Goal: Task Accomplishment & Management: Use online tool/utility

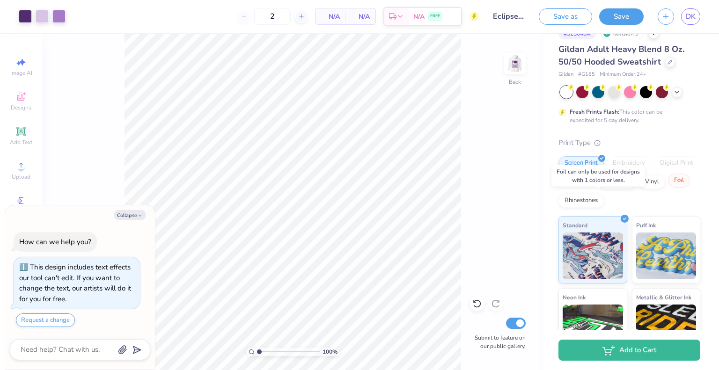
scroll to position [19, 0]
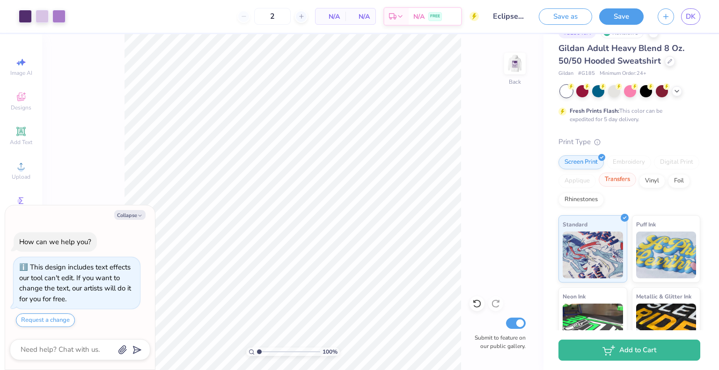
click at [636, 182] on div "Transfers" at bounding box center [617, 180] width 37 height 14
type textarea "x"
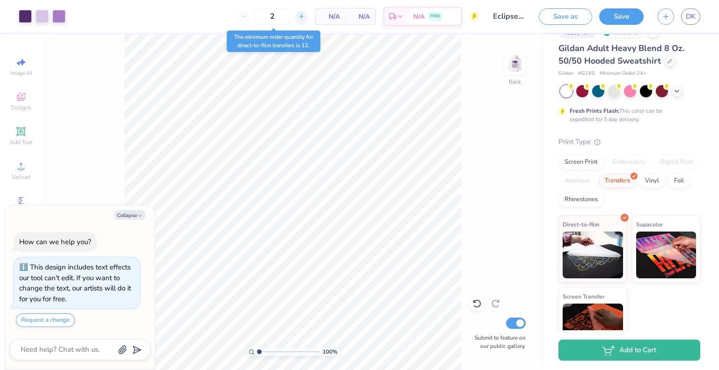
click at [307, 15] on div at bounding box center [301, 16] width 13 height 13
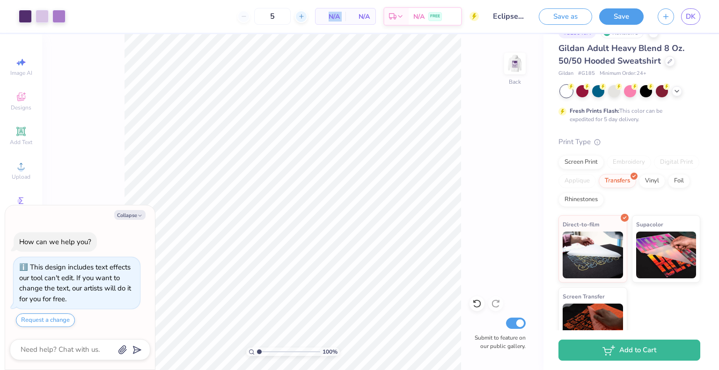
click at [307, 15] on div at bounding box center [301, 16] width 13 height 13
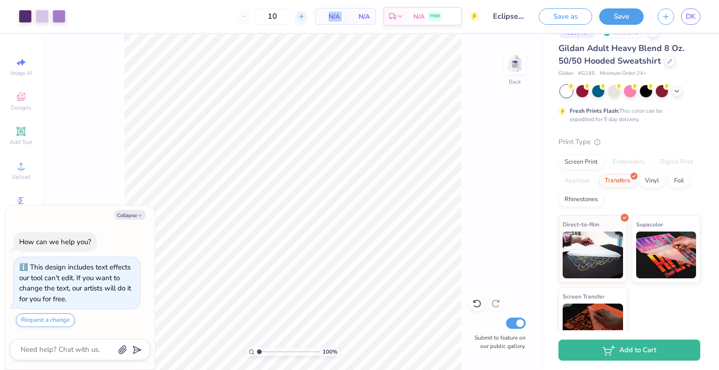
click at [307, 15] on div at bounding box center [301, 16] width 13 height 13
type input "12"
click at [210, 24] on div "12 $56.35 Per Item $676.20 Total Est. Delivery [DATE] - [DATE] FREE" at bounding box center [276, 16] width 406 height 33
click at [590, 165] on div "Screen Print" at bounding box center [581, 161] width 45 height 14
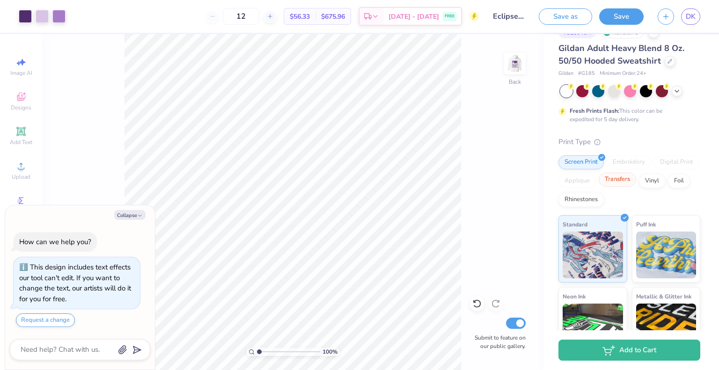
click at [636, 180] on div "Transfers" at bounding box center [617, 180] width 37 height 14
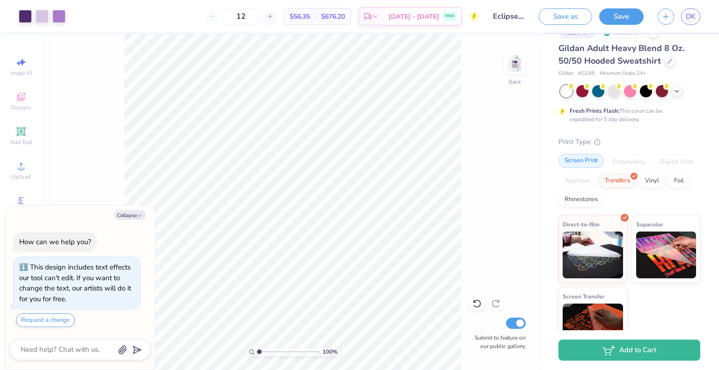
click at [592, 166] on div "Screen Print" at bounding box center [581, 161] width 45 height 14
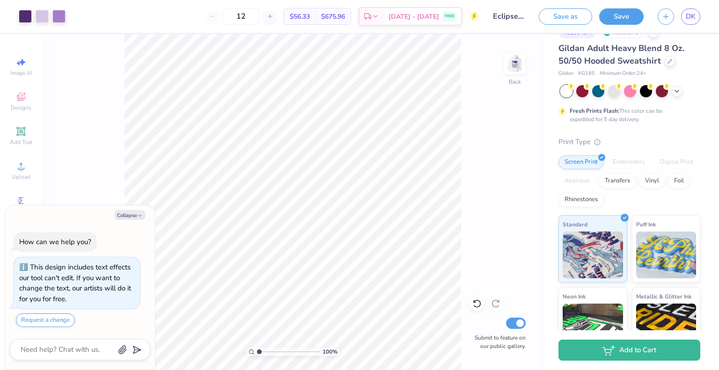
click at [513, 17] on input "Eclipse Summer Sweatshirt - Penn State" at bounding box center [509, 16] width 46 height 19
click at [513, 68] on img at bounding box center [514, 63] width 37 height 37
click at [515, 70] on img at bounding box center [514, 63] width 37 height 37
click at [514, 74] on img at bounding box center [514, 63] width 37 height 37
click at [514, 73] on img at bounding box center [515, 63] width 19 height 19
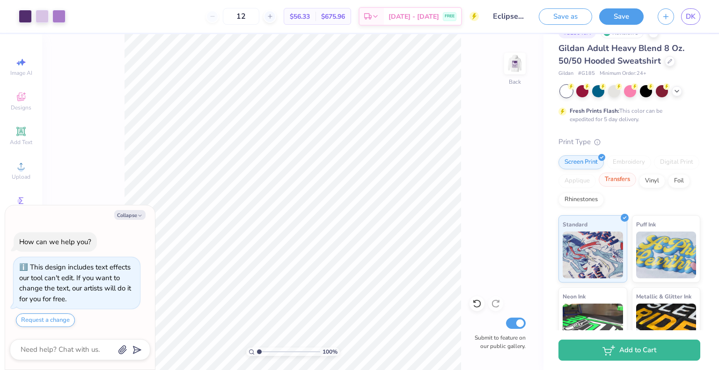
click at [636, 183] on div "Transfers" at bounding box center [617, 180] width 37 height 14
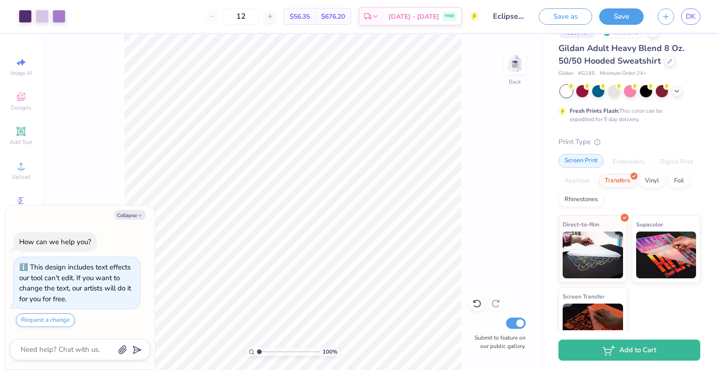
click at [579, 159] on div "Screen Print" at bounding box center [581, 161] width 45 height 14
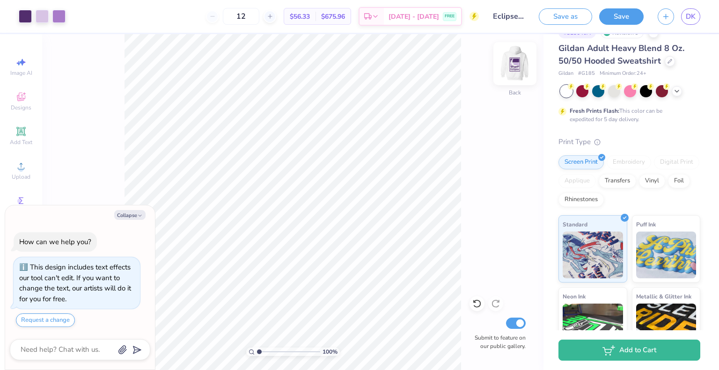
click at [509, 62] on img at bounding box center [514, 63] width 37 height 37
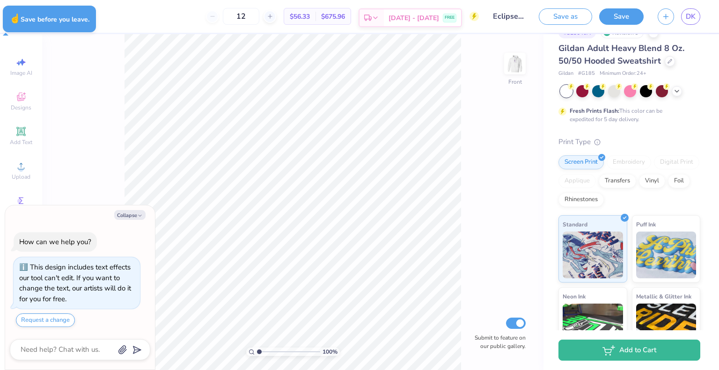
type textarea "x"
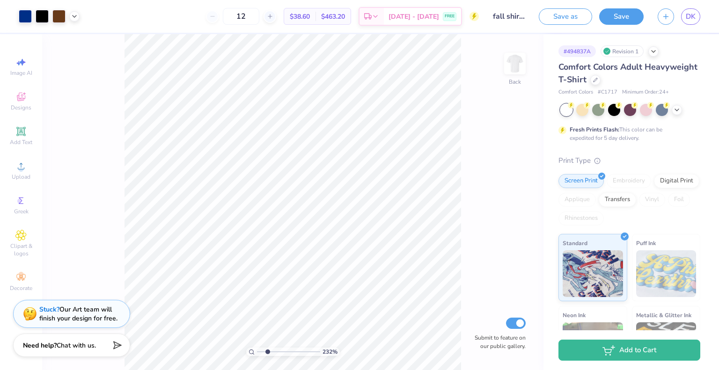
drag, startPoint x: 258, startPoint y: 348, endPoint x: 267, endPoint y: 354, distance: 10.9
click at [267, 354] on input "range" at bounding box center [288, 352] width 63 height 8
drag, startPoint x: 267, startPoint y: 352, endPoint x: 260, endPoint y: 350, distance: 6.8
type input "1.25"
click at [260, 350] on input "range" at bounding box center [288, 352] width 63 height 8
